Goal: Information Seeking & Learning: Learn about a topic

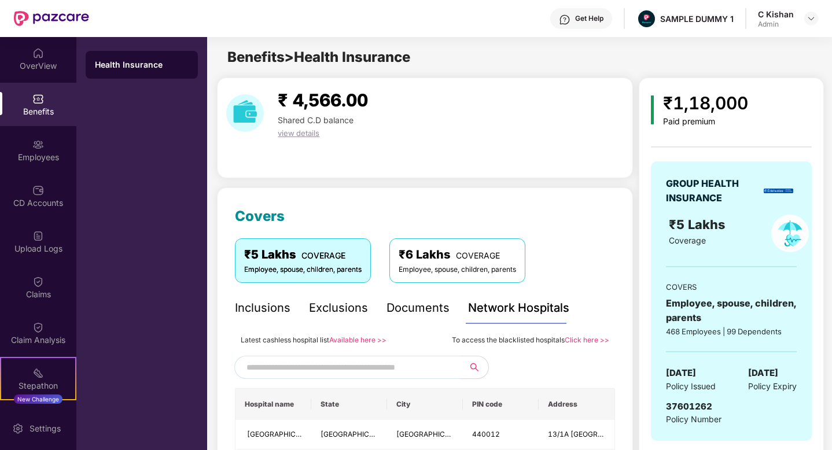
scroll to position [197, 0]
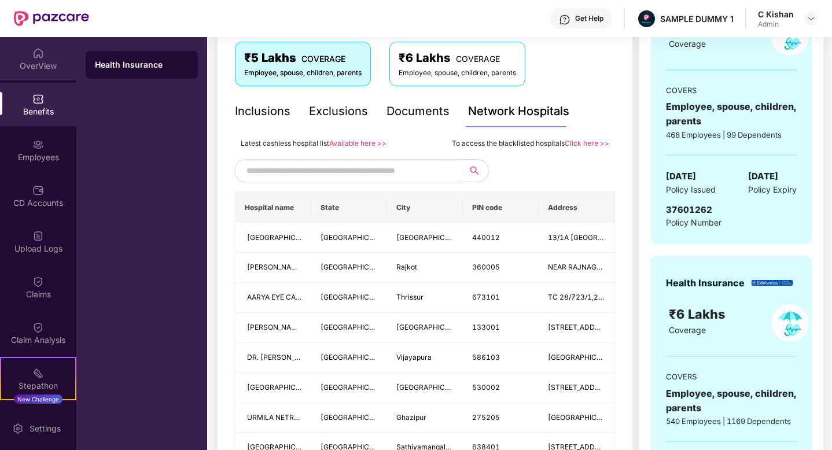
click at [17, 64] on div "OverView" at bounding box center [38, 66] width 76 height 12
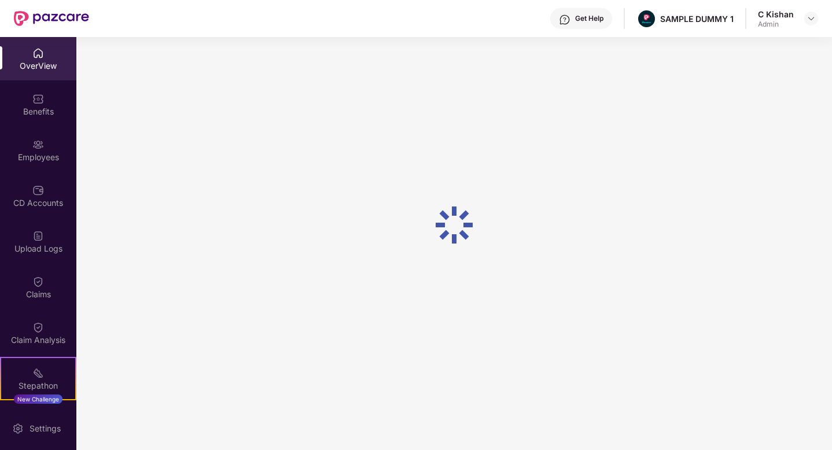
scroll to position [37, 0]
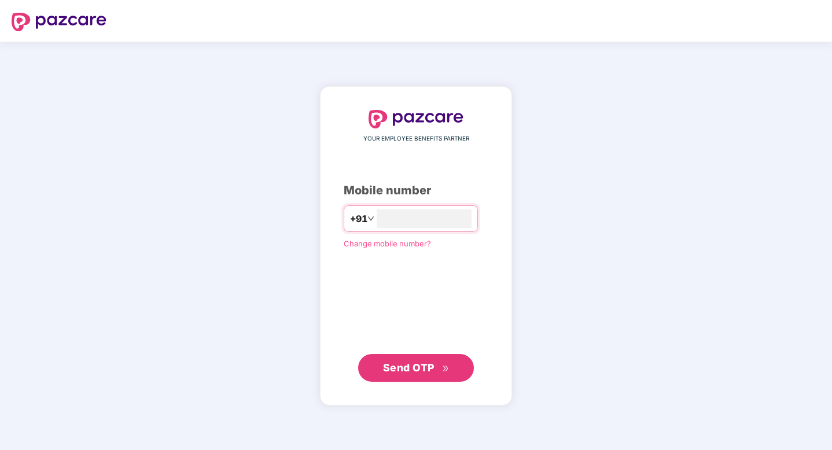
type input "**********"
click at [408, 371] on span "Send OTP" at bounding box center [409, 368] width 52 height 12
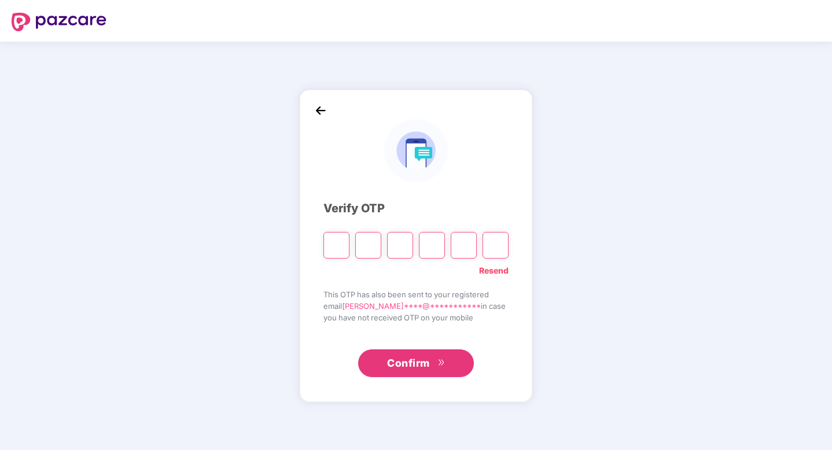
type input "*"
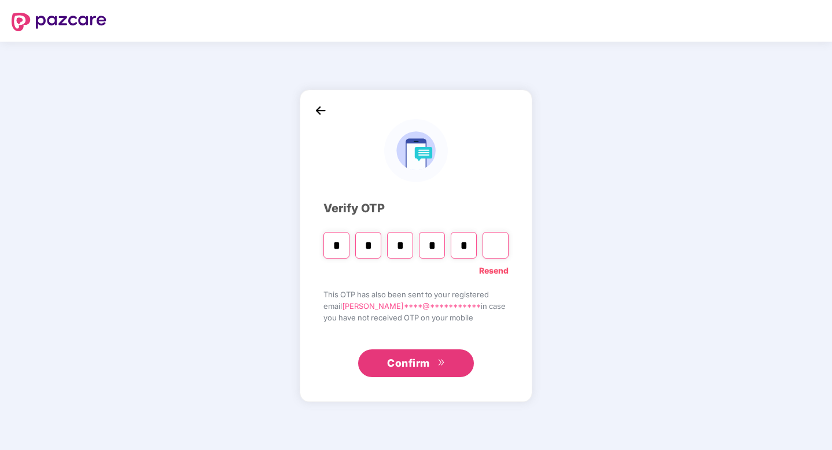
type input "*"
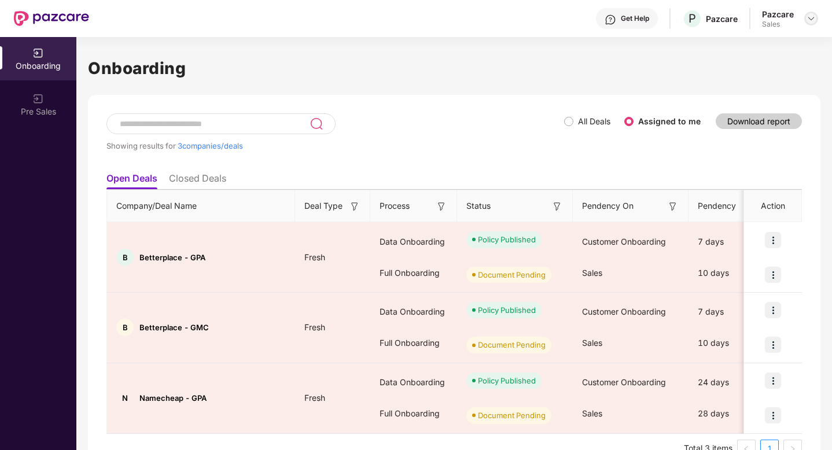
click at [811, 20] on img at bounding box center [811, 18] width 9 height 9
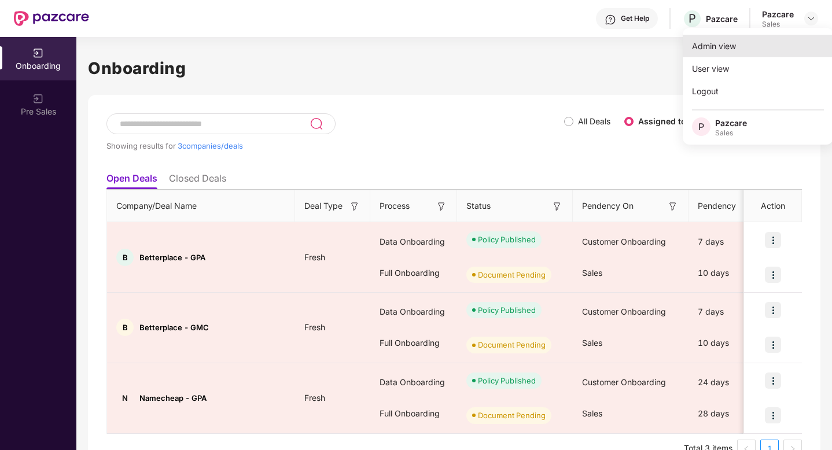
click at [726, 48] on div "Admin view" at bounding box center [758, 46] width 151 height 23
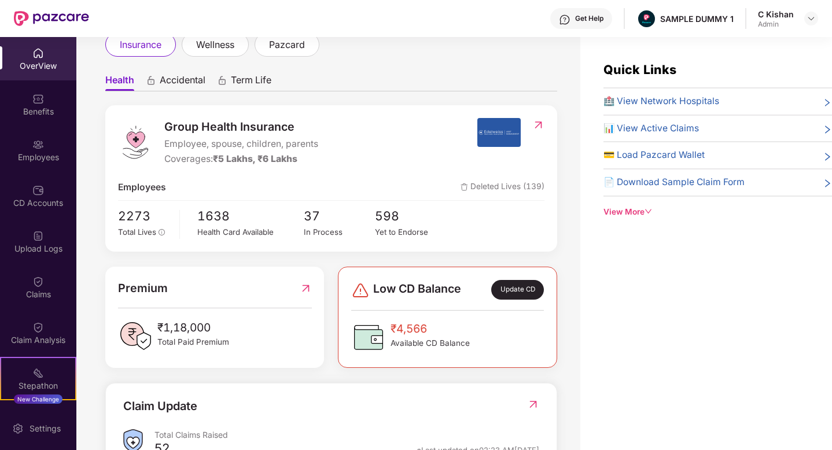
scroll to position [43, 0]
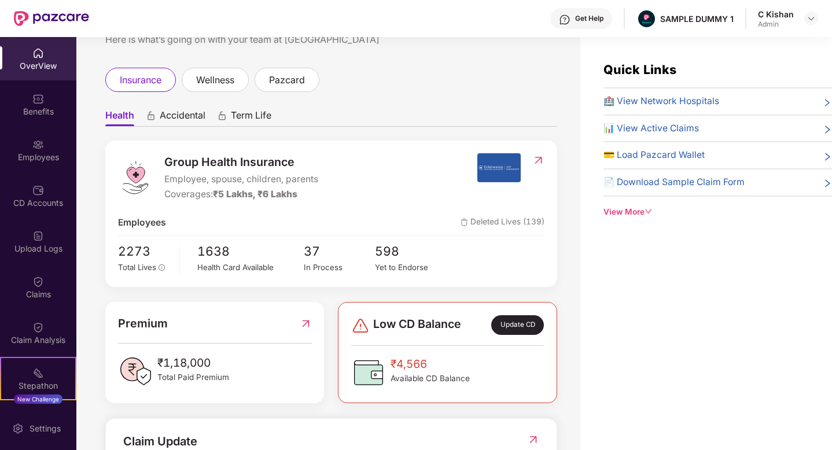
click at [179, 116] on span "Accidental" at bounding box center [183, 117] width 46 height 17
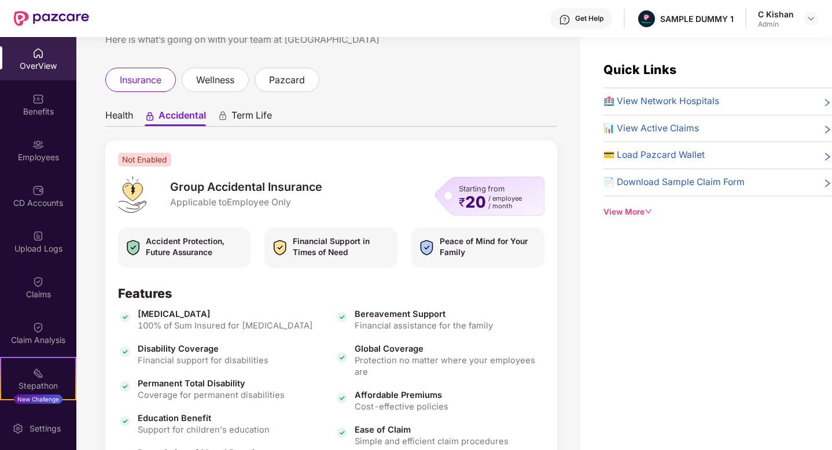
click at [250, 112] on span "Term Life" at bounding box center [252, 117] width 41 height 17
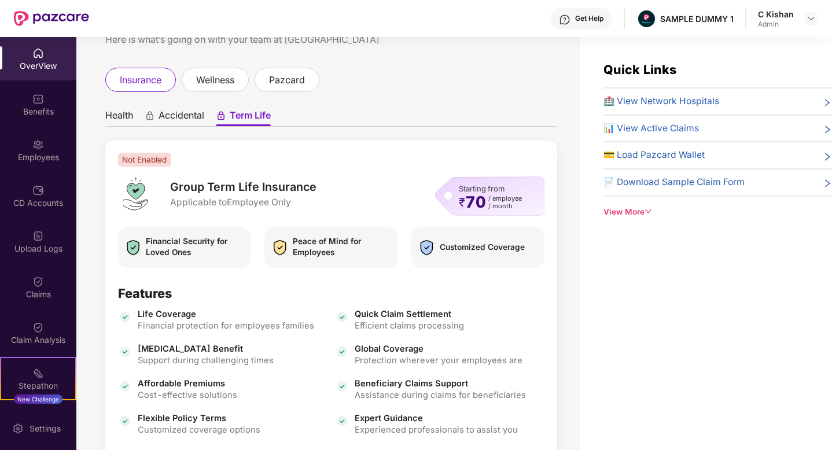
click at [111, 118] on span "Health" at bounding box center [119, 117] width 28 height 17
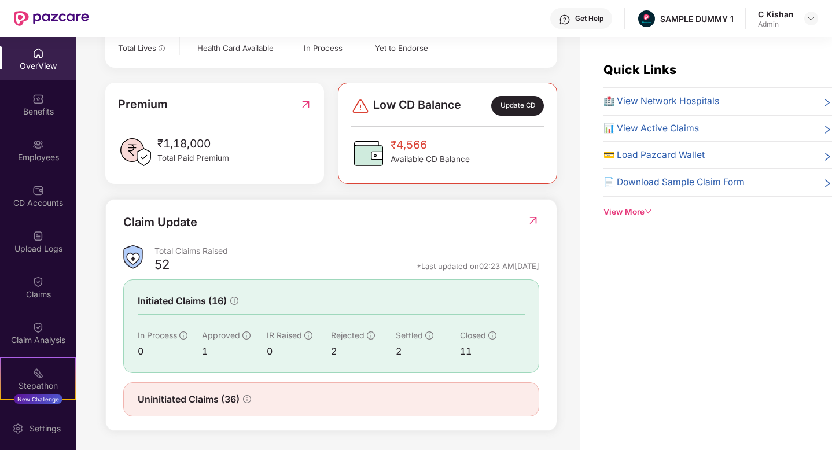
scroll to position [262, 0]
click at [532, 221] on img at bounding box center [533, 221] width 12 height 12
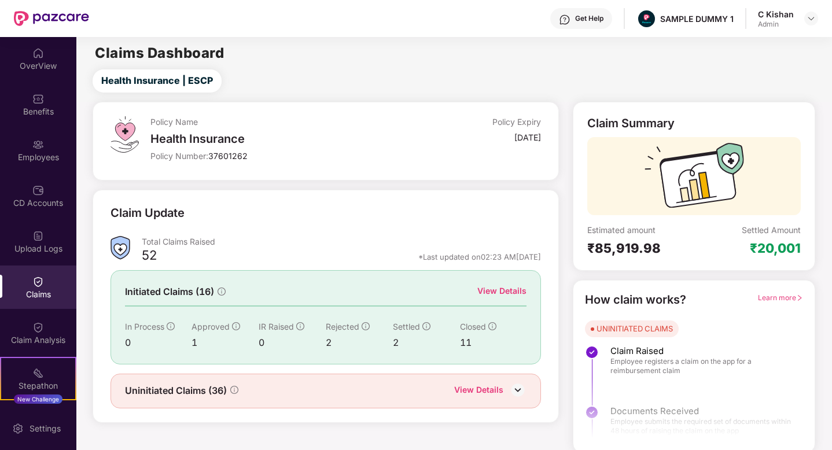
click at [507, 288] on div "View Details" at bounding box center [502, 291] width 49 height 13
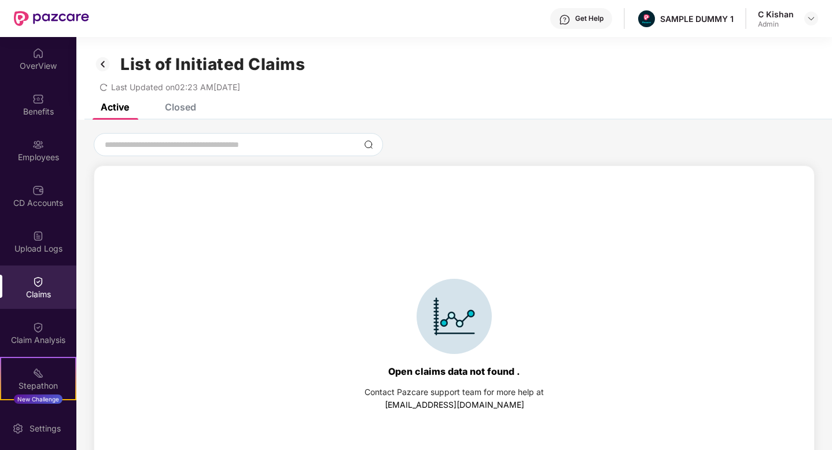
click at [187, 105] on div "Closed" at bounding box center [180, 107] width 31 height 12
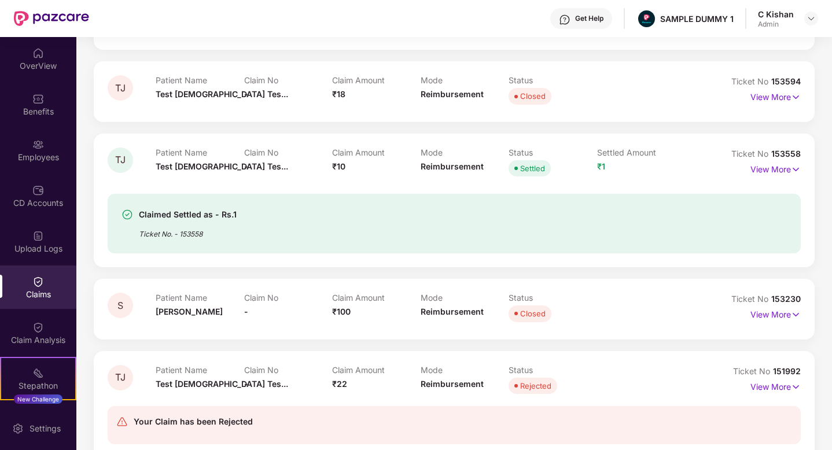
scroll to position [208, 0]
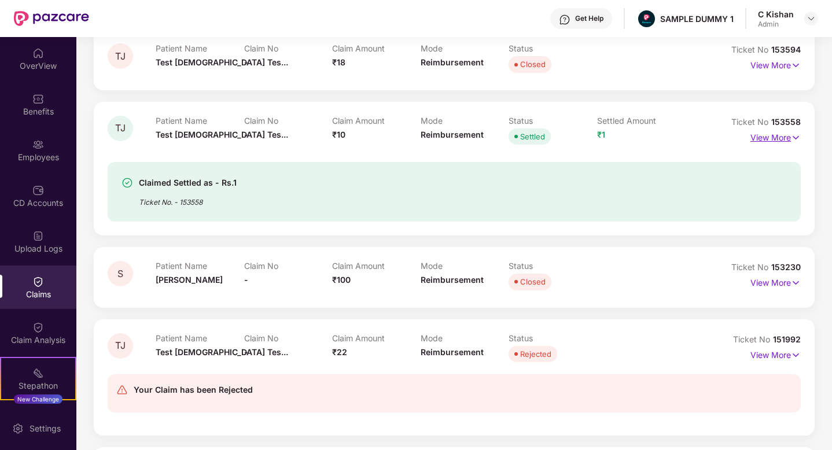
click at [784, 137] on p "View More" at bounding box center [776, 137] width 50 height 16
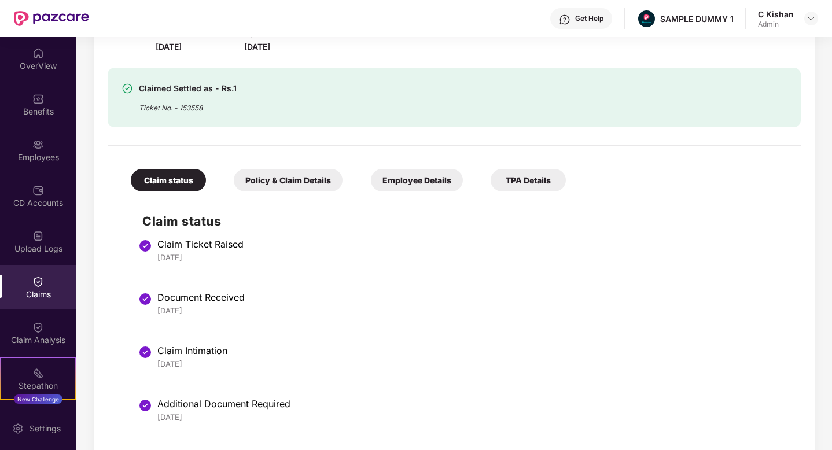
scroll to position [337, 0]
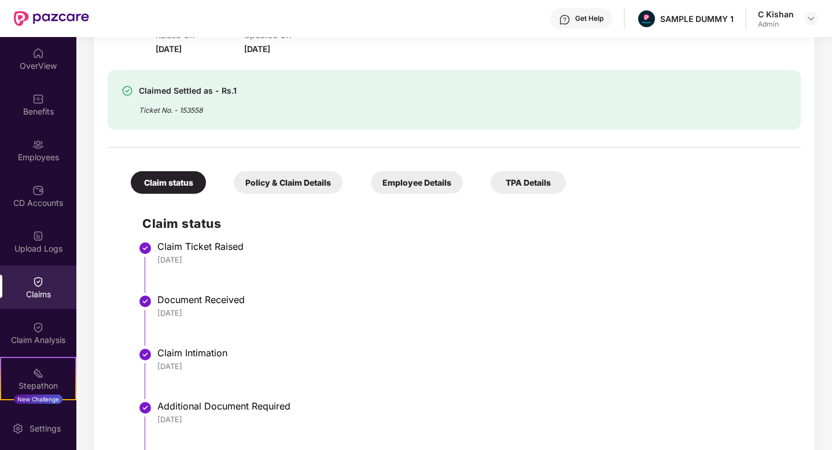
click at [578, 20] on div "Get Help" at bounding box center [589, 18] width 28 height 9
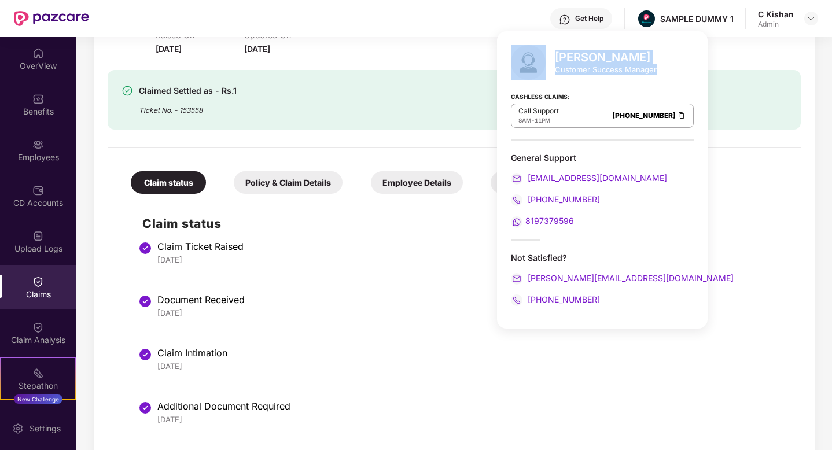
drag, startPoint x: 662, startPoint y: 69, endPoint x: 552, endPoint y: 54, distance: 111.0
click at [552, 54] on div "[PERSON_NAME] Customer Success Manager Cashless Claims: Call Support 8AM - 11PM…" at bounding box center [602, 180] width 211 height 298
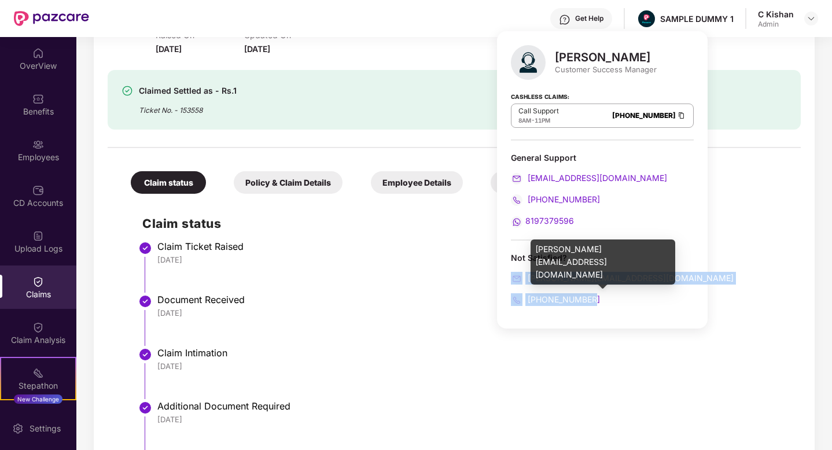
drag, startPoint x: 600, startPoint y: 301, endPoint x: 514, endPoint y: 272, distance: 91.2
click at [514, 272] on div "Not Satisfied? [PERSON_NAME][EMAIL_ADDRESS][DOMAIN_NAME] [PHONE_NUMBER]" at bounding box center [602, 279] width 183 height 54
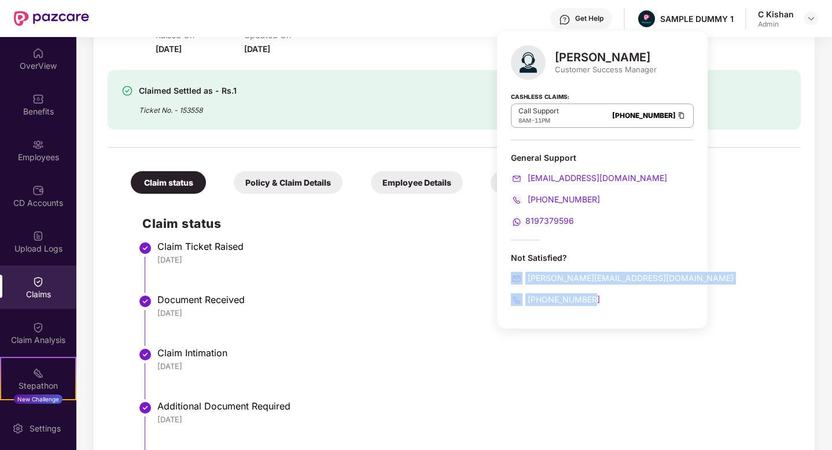
click at [624, 296] on div "[PHONE_NUMBER]" at bounding box center [602, 300] width 183 height 13
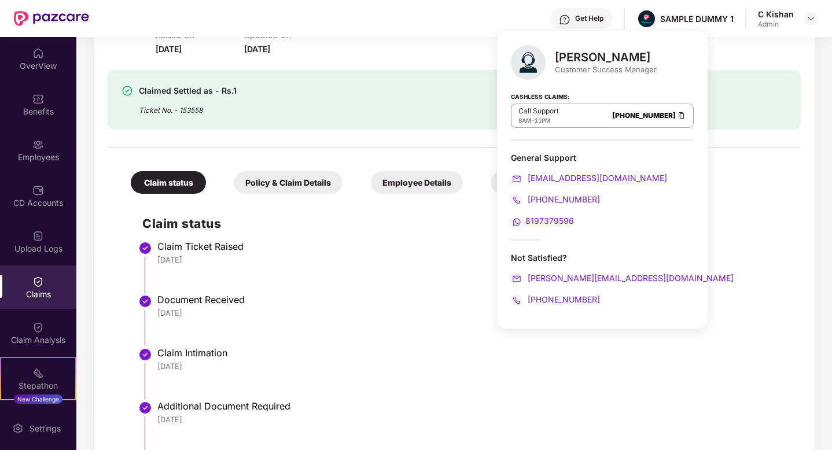
click at [375, 135] on div at bounding box center [455, 142] width 694 height 24
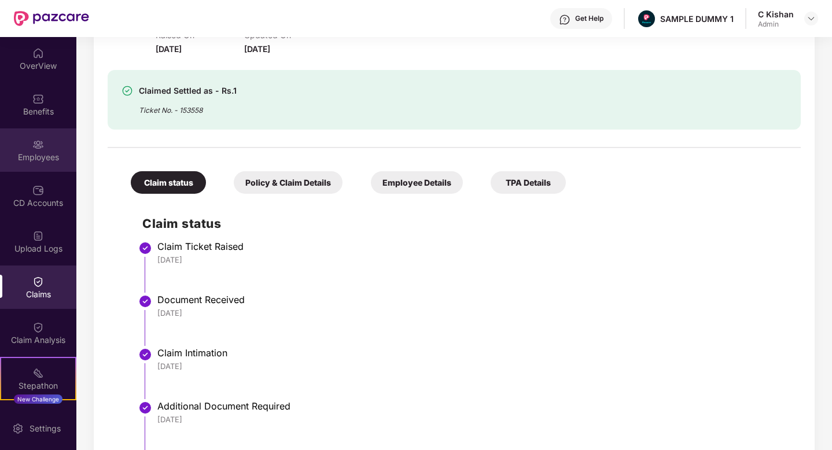
click at [23, 145] on div "Employees" at bounding box center [38, 150] width 76 height 43
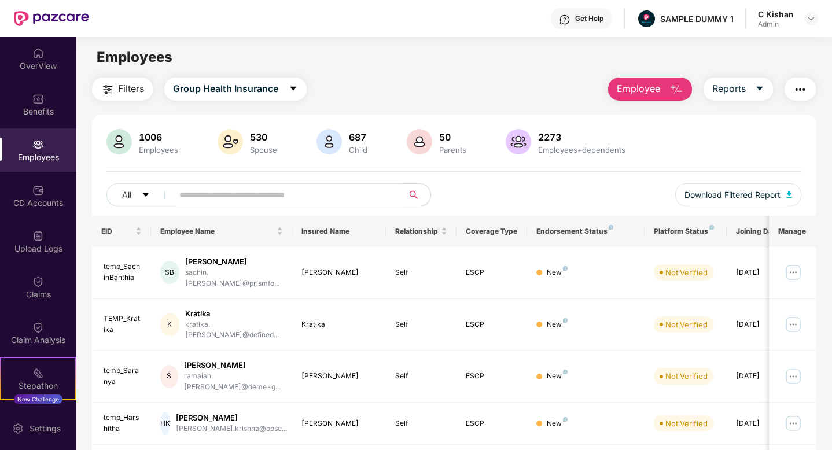
click at [672, 95] on img "button" at bounding box center [677, 90] width 14 height 14
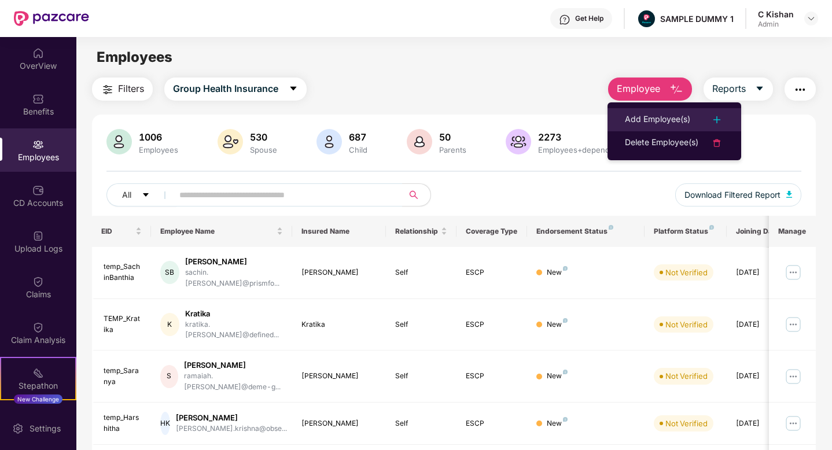
click at [663, 121] on div "Add Employee(s)" at bounding box center [657, 120] width 65 height 14
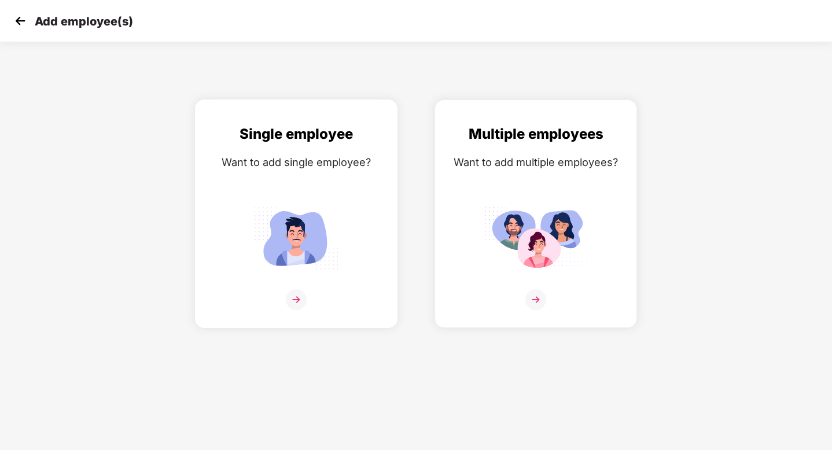
click at [303, 299] on img at bounding box center [296, 299] width 21 height 21
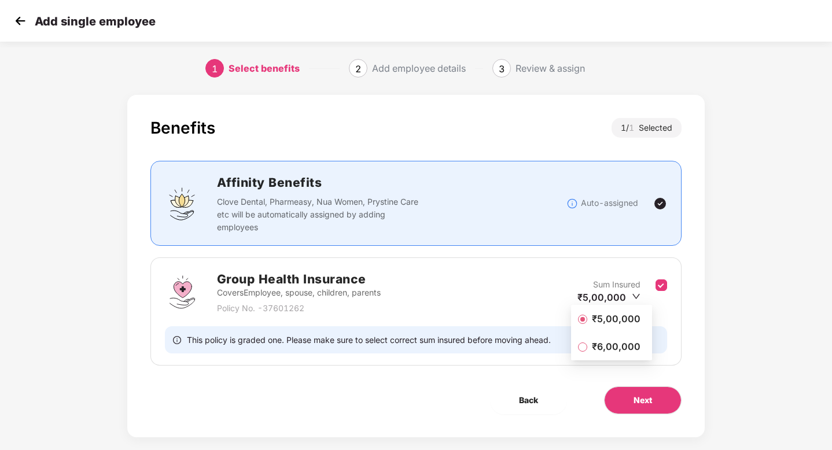
click at [622, 321] on span "₹5,00,000" at bounding box center [617, 319] width 58 height 13
click at [641, 391] on button "Next" at bounding box center [643, 401] width 78 height 28
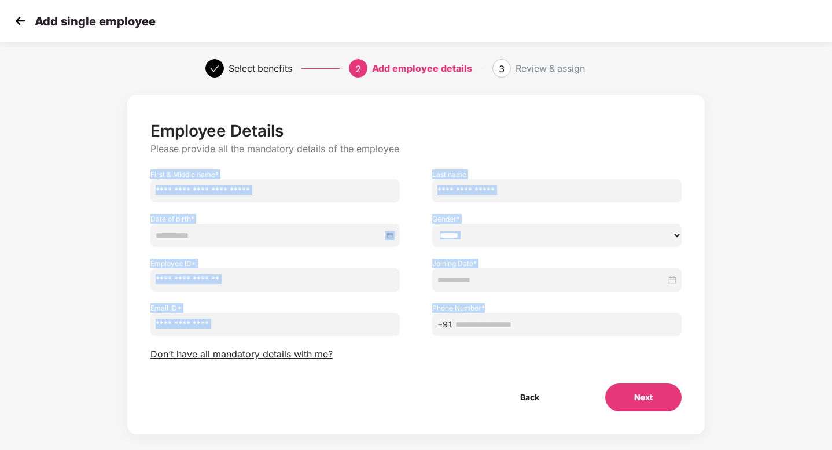
drag, startPoint x: 146, startPoint y: 171, endPoint x: 530, endPoint y: 335, distance: 417.9
click at [530, 335] on div "Employee Details Please provide all the mandatory details of the employee First…" at bounding box center [417, 266] width 532 height 291
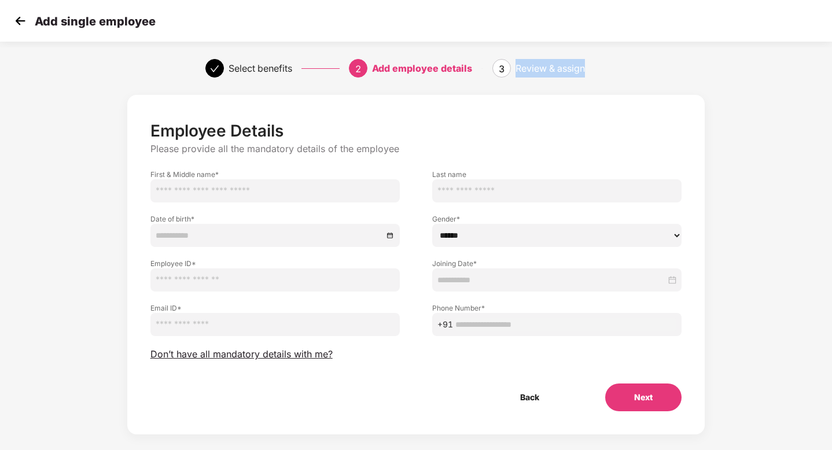
drag, startPoint x: 515, startPoint y: 65, endPoint x: 603, endPoint y: 77, distance: 89.4
click at [603, 77] on div "3 Review & assign" at bounding box center [560, 68] width 134 height 19
click at [278, 353] on span "Don’t have all mandatory details with me?" at bounding box center [242, 355] width 182 height 12
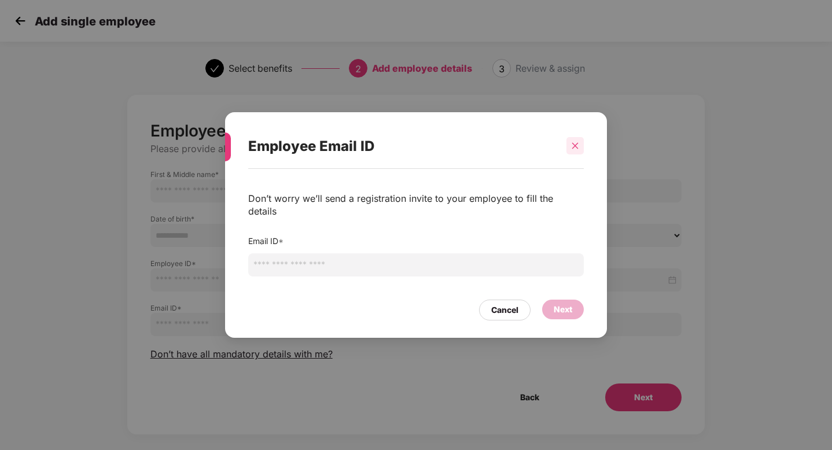
click at [574, 150] on icon "close" at bounding box center [575, 146] width 8 height 8
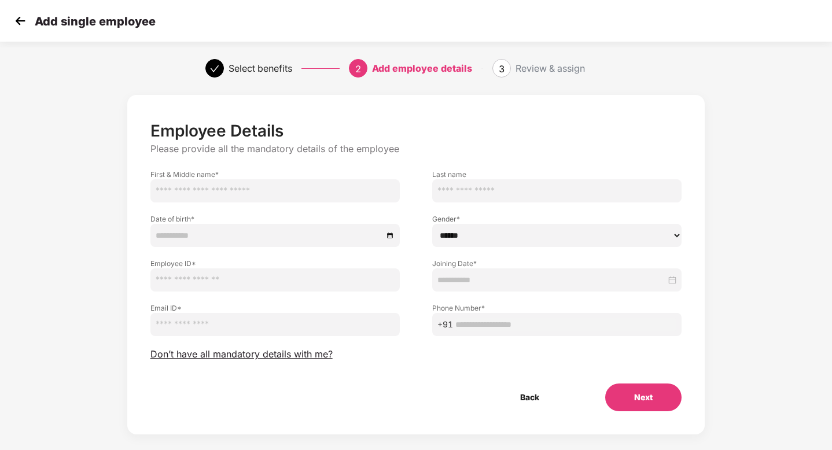
click at [23, 20] on img at bounding box center [20, 20] width 17 height 17
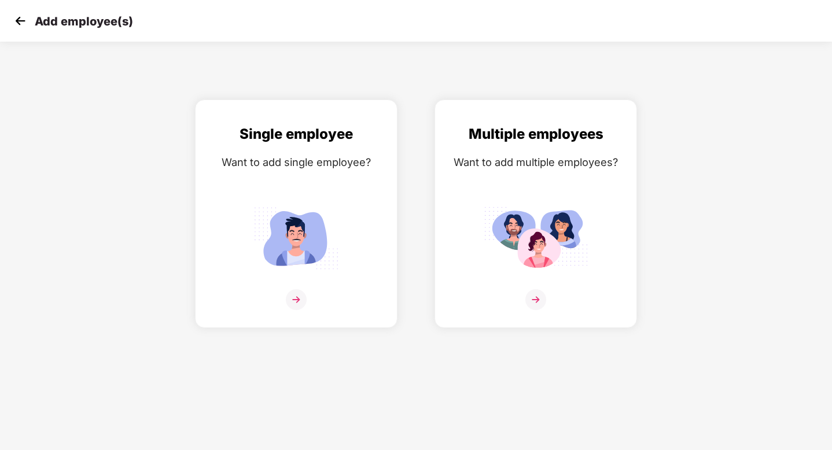
click at [16, 20] on img at bounding box center [20, 20] width 17 height 17
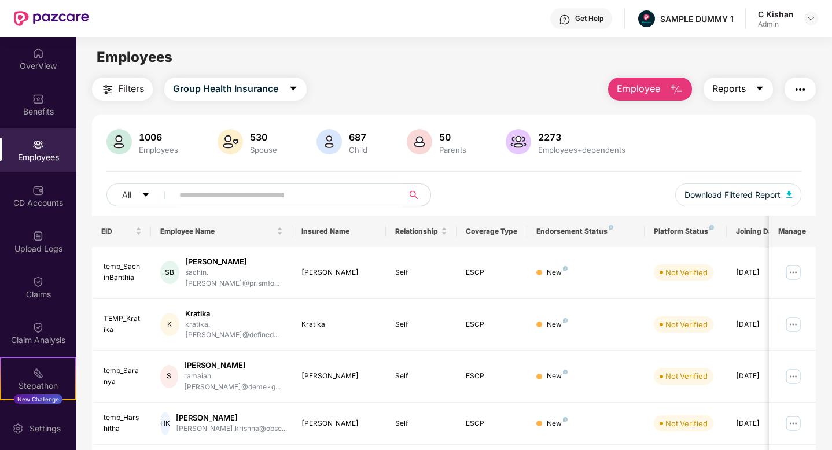
click at [765, 94] on button "Reports" at bounding box center [738, 89] width 69 height 23
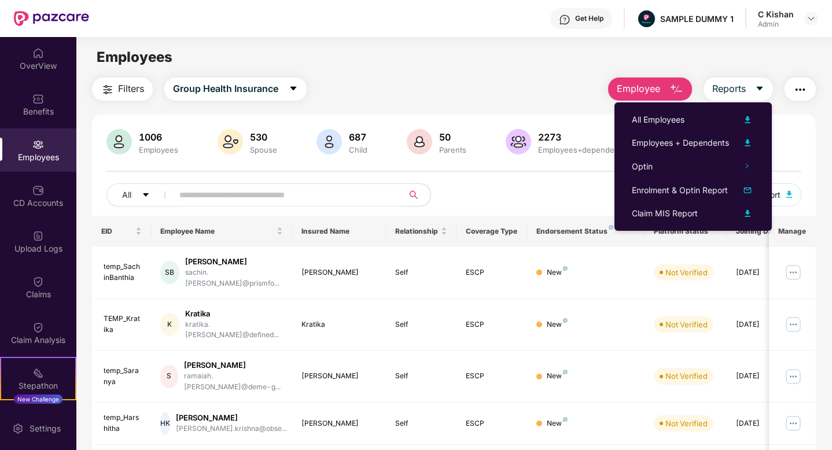
click at [802, 89] on img "button" at bounding box center [801, 90] width 14 height 14
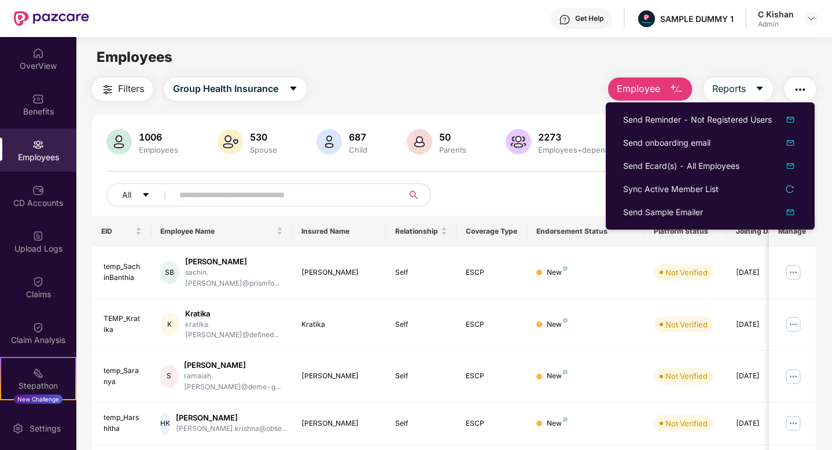
click at [506, 183] on div "1006 Employees 530 Spouse 687 Child [DEMOGRAPHIC_DATA] Parents 2273 Employees+d…" at bounding box center [454, 172] width 724 height 87
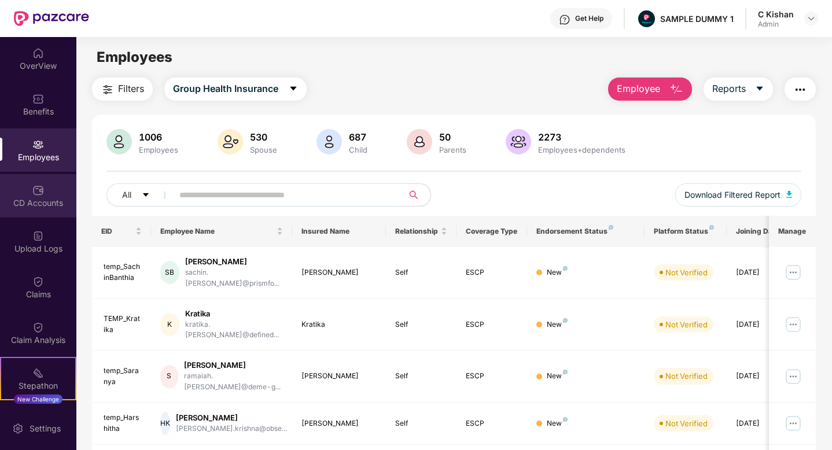
click at [38, 194] on img at bounding box center [38, 191] width 12 height 12
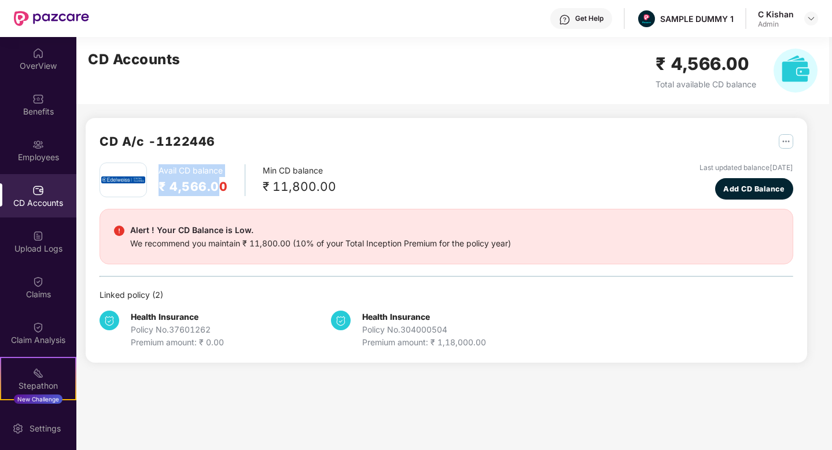
drag, startPoint x: 219, startPoint y: 188, endPoint x: 157, endPoint y: 173, distance: 64.2
click at [157, 173] on div "Avail CD balance ₹ 4,566.00 Min CD balance ₹ 11,800.00" at bounding box center [218, 180] width 237 height 35
click at [215, 242] on div "We recommend you maintain ₹ 11,800.00 (10% of your Total Inception Premium for …" at bounding box center [320, 243] width 381 height 13
click at [741, 189] on span "Add CD Balance" at bounding box center [754, 190] width 61 height 12
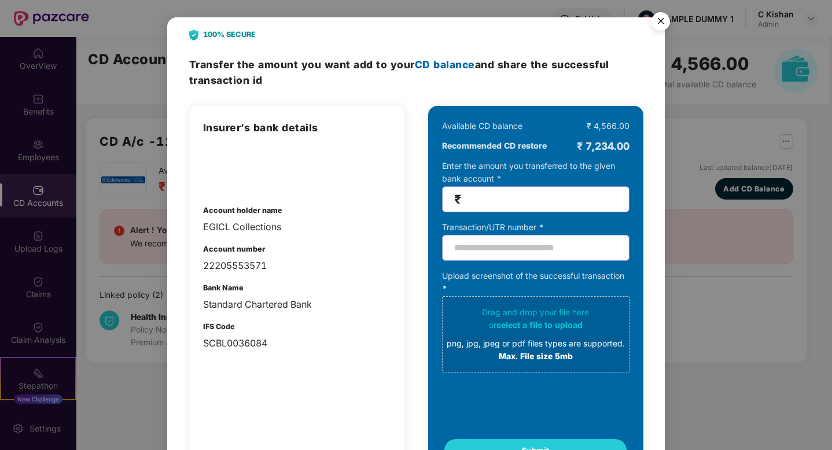
click at [658, 20] on img "Close" at bounding box center [661, 23] width 32 height 32
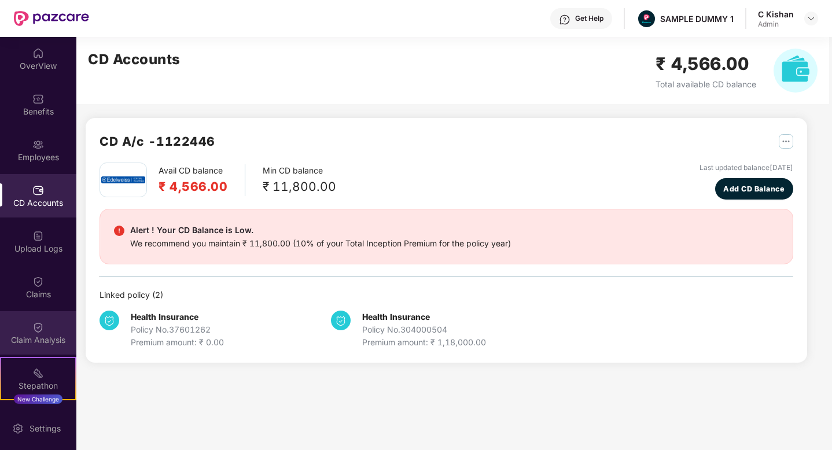
click at [41, 329] on img at bounding box center [38, 328] width 12 height 12
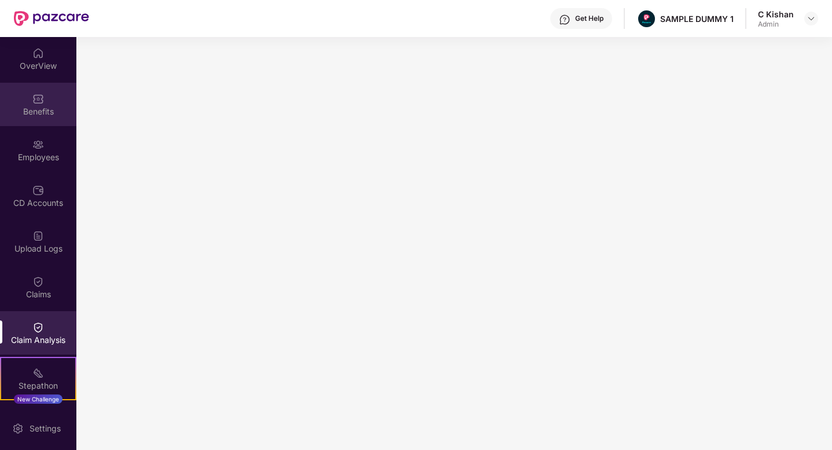
click at [31, 112] on div "Benefits" at bounding box center [38, 112] width 76 height 12
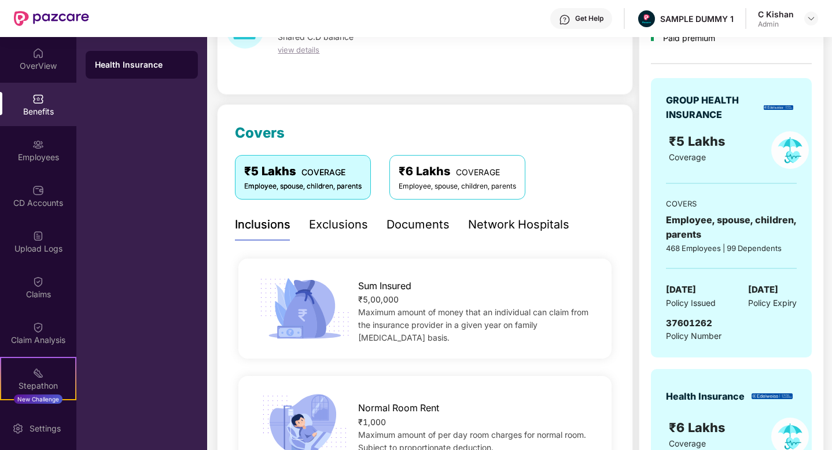
scroll to position [126, 0]
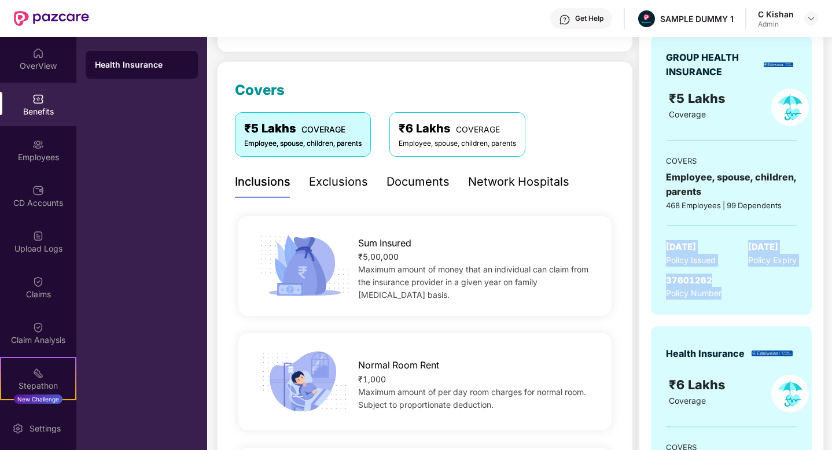
drag, startPoint x: 721, startPoint y: 299, endPoint x: 656, endPoint y: 247, distance: 82.7
click at [656, 247] on div "GROUP HEALTH INSURANCE ₹5 Lakhs Coverage COVERS Employee, spouse, children, par…" at bounding box center [731, 175] width 161 height 280
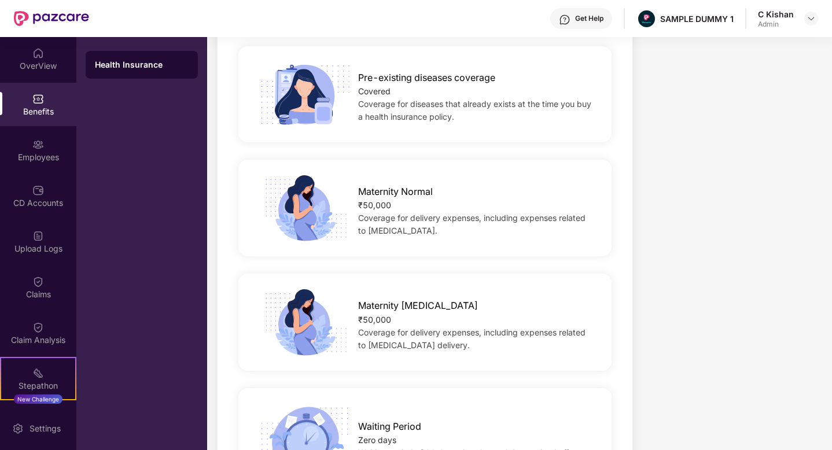
scroll to position [768, 0]
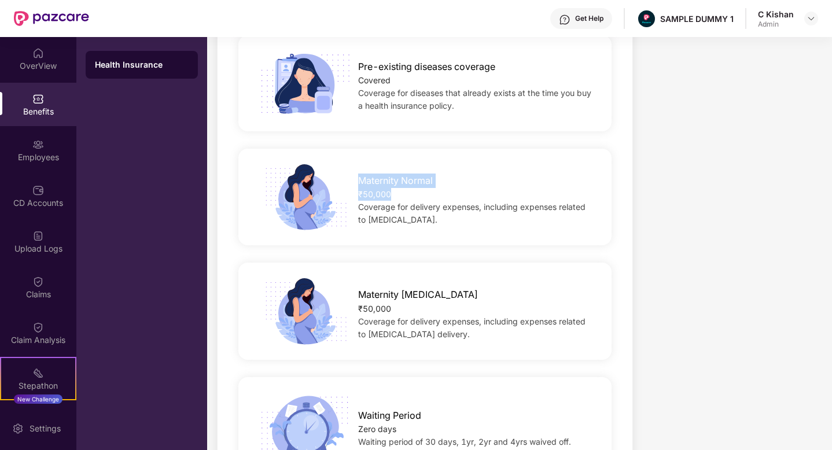
drag, startPoint x: 402, startPoint y: 195, endPoint x: 342, endPoint y: 178, distance: 61.8
click at [342, 178] on div "Maternity Normal ₹50,000 Coverage for delivery expenses, including expenses rel…" at bounding box center [476, 197] width 273 height 58
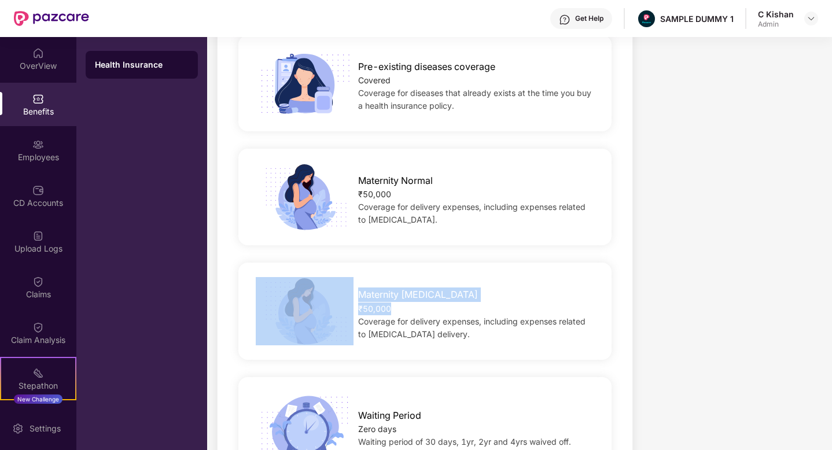
drag, startPoint x: 394, startPoint y: 306, endPoint x: 339, endPoint y: 282, distance: 60.1
click at [339, 282] on div "Maternity [MEDICAL_DATA] ₹50,000 Coverage for delivery expenses, including expe…" at bounding box center [425, 311] width 410 height 68
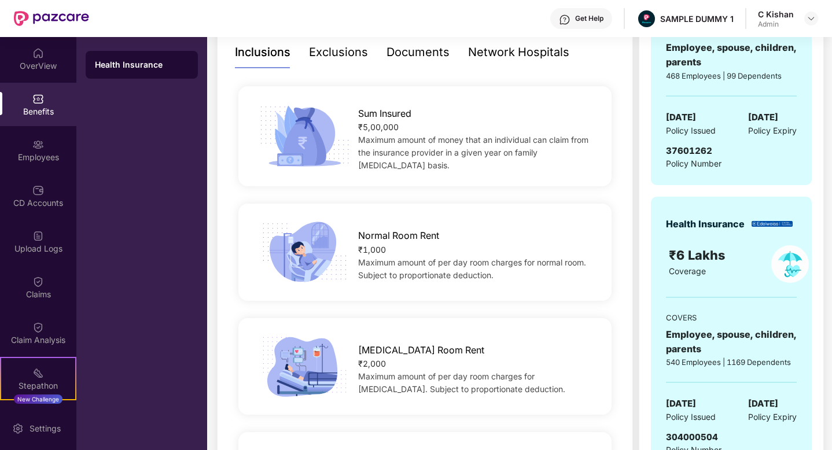
scroll to position [245, 0]
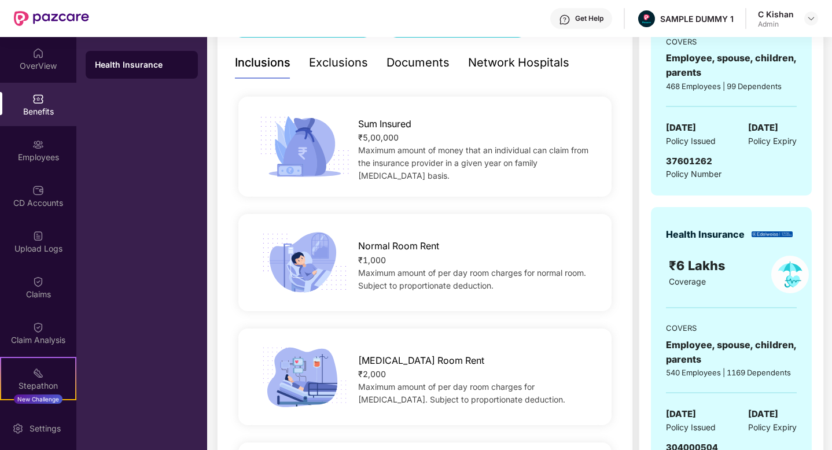
click at [320, 66] on div "Exclusions" at bounding box center [338, 63] width 59 height 18
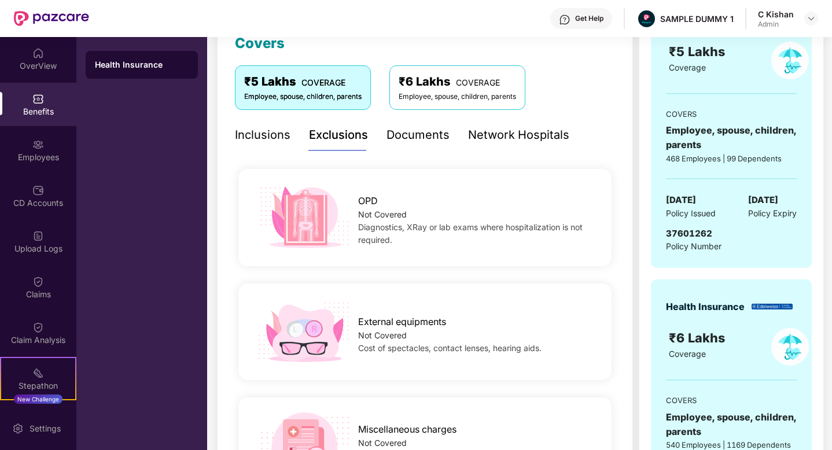
scroll to position [124, 0]
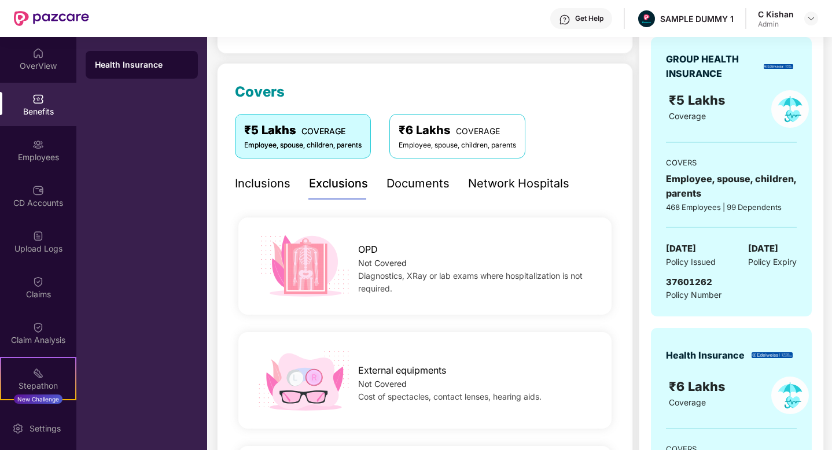
click at [401, 183] on div "Documents" at bounding box center [418, 184] width 63 height 18
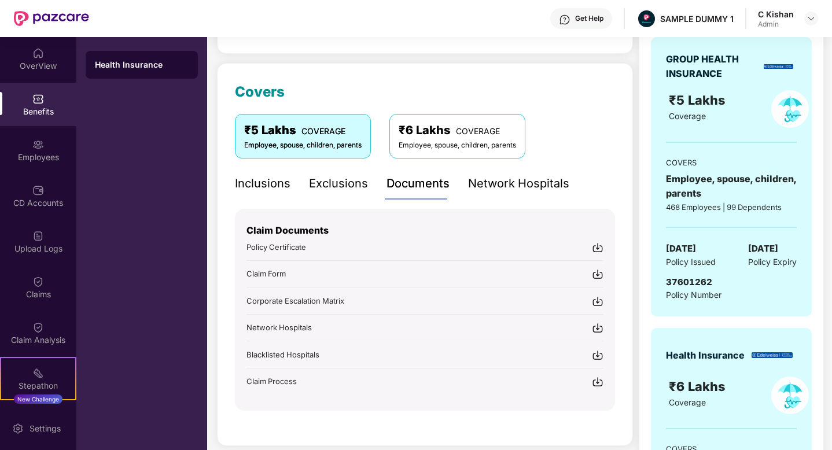
click at [490, 181] on div "Network Hospitals" at bounding box center [518, 184] width 101 height 18
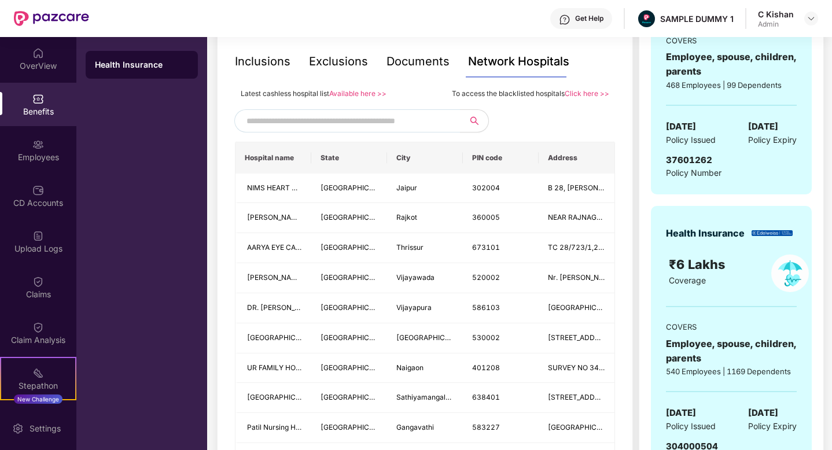
scroll to position [247, 0]
click at [377, 119] on input "text" at bounding box center [346, 120] width 198 height 17
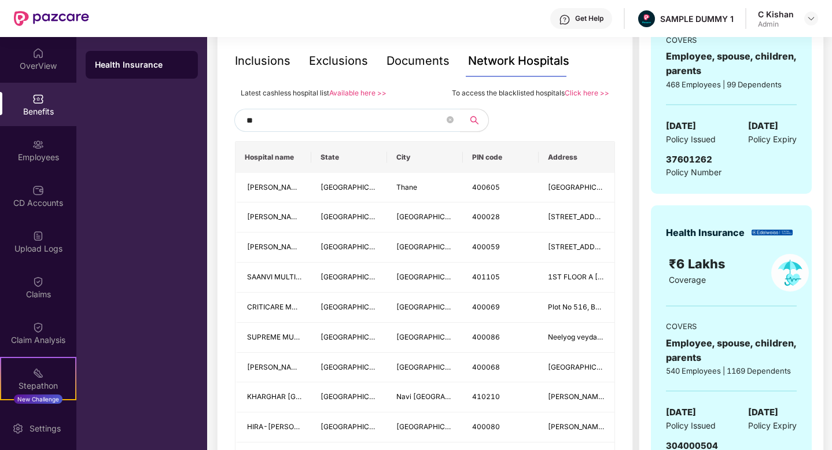
type input "*"
type input "******"
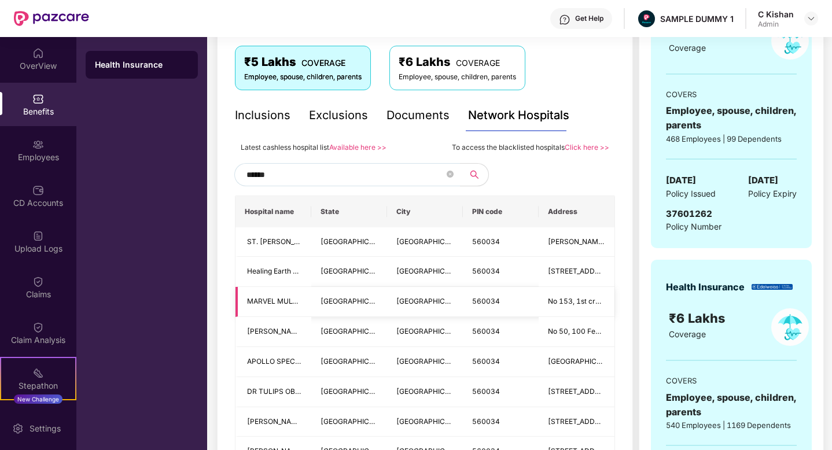
scroll to position [192, 0]
click at [286, 173] on input "******" at bounding box center [346, 175] width 198 height 17
